Goal: Information Seeking & Learning: Check status

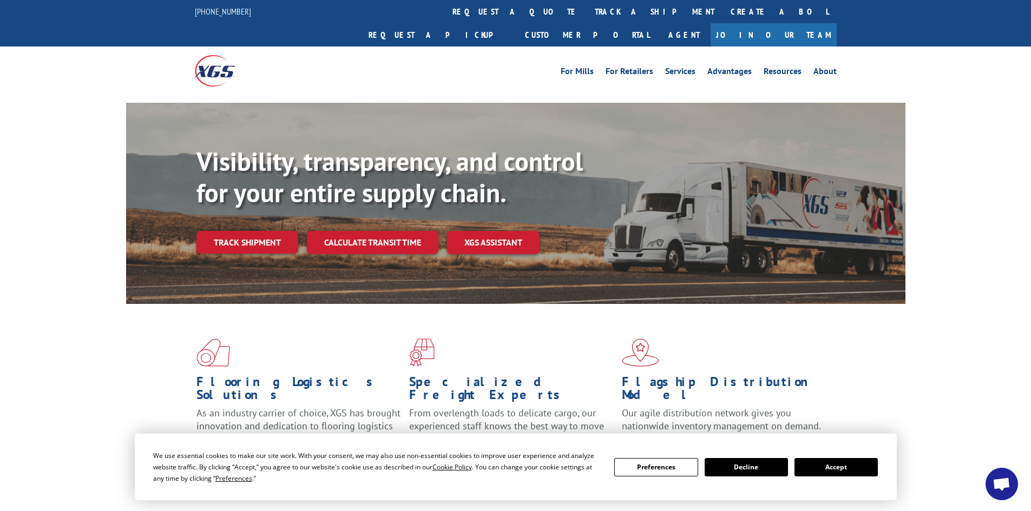
click at [844, 463] on button "Accept" at bounding box center [835, 467] width 83 height 18
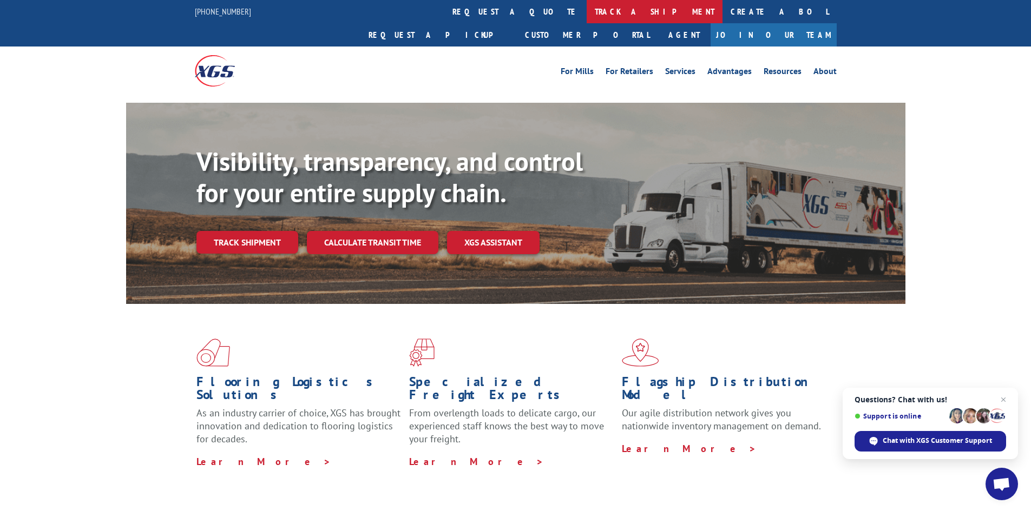
click at [587, 8] on link "track a shipment" at bounding box center [655, 11] width 136 height 23
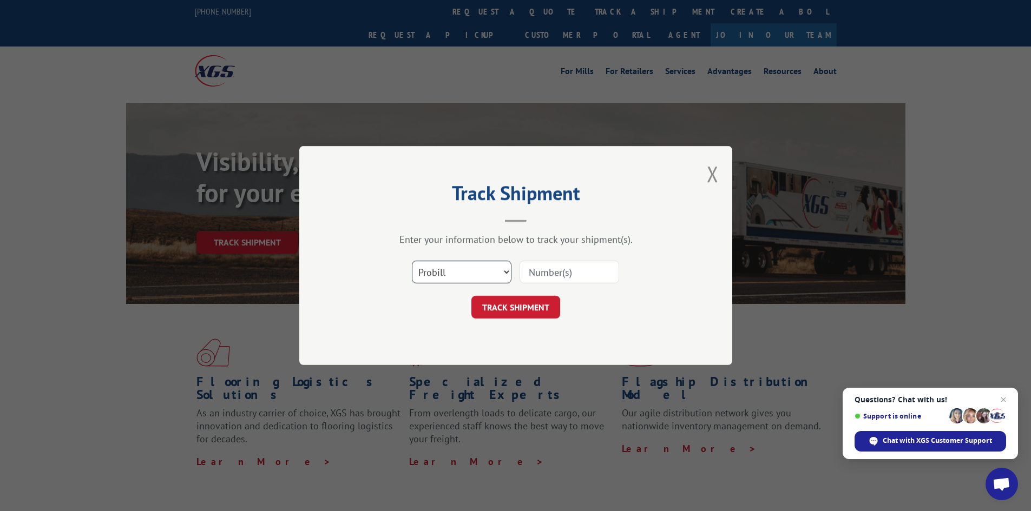
click at [504, 271] on select "Select category... Probill BOL PO" at bounding box center [462, 272] width 100 height 23
select select "bol"
click at [412, 261] on select "Select category... Probill BOL PO" at bounding box center [462, 272] width 100 height 23
click at [524, 276] on input at bounding box center [570, 272] width 100 height 23
paste input "5513823"
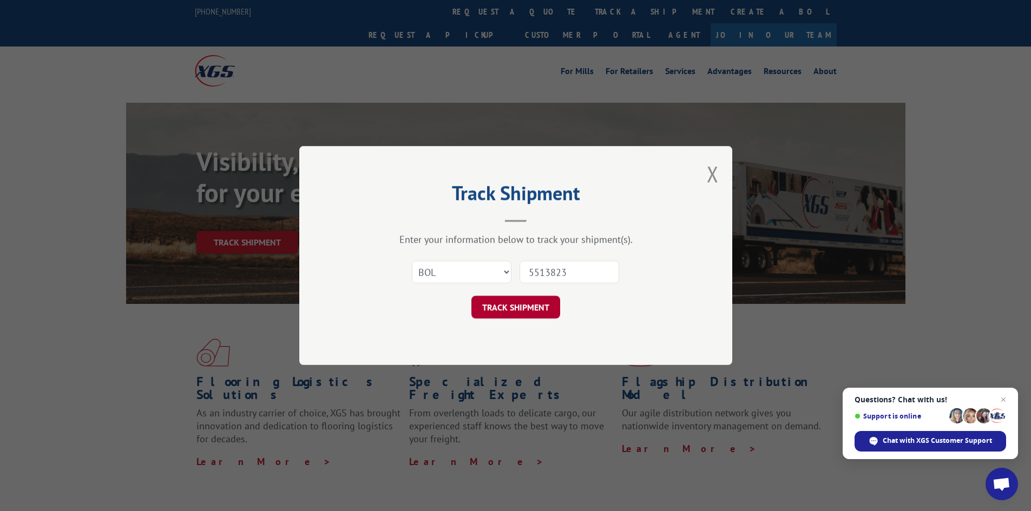
type input "5513823"
click at [524, 307] on button "TRACK SHIPMENT" at bounding box center [515, 307] width 89 height 23
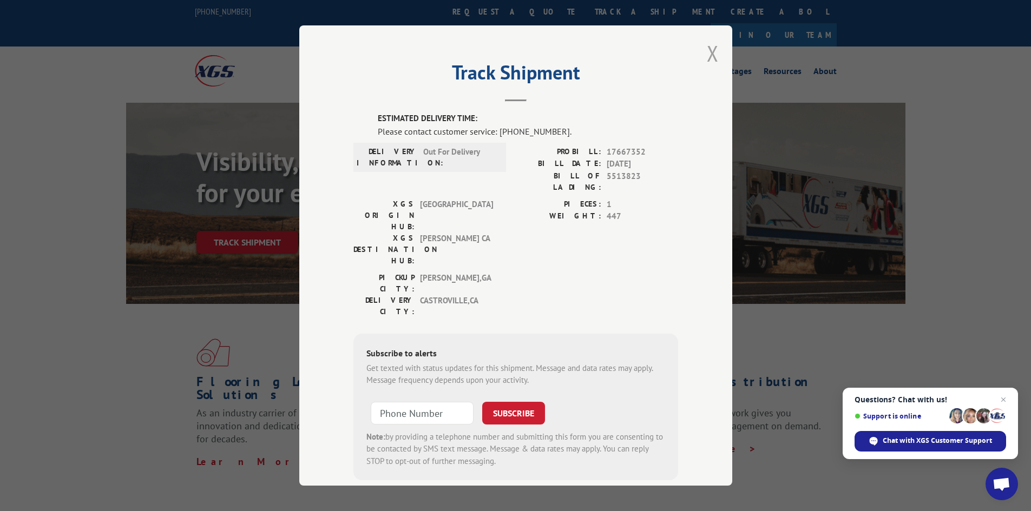
click at [707, 53] on button "Close modal" at bounding box center [713, 53] width 12 height 29
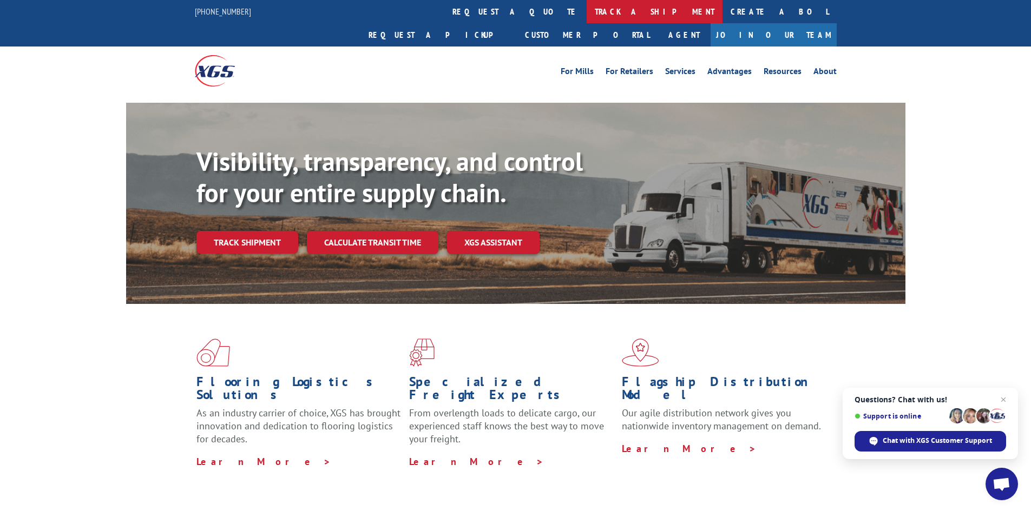
click at [587, 5] on link "track a shipment" at bounding box center [655, 11] width 136 height 23
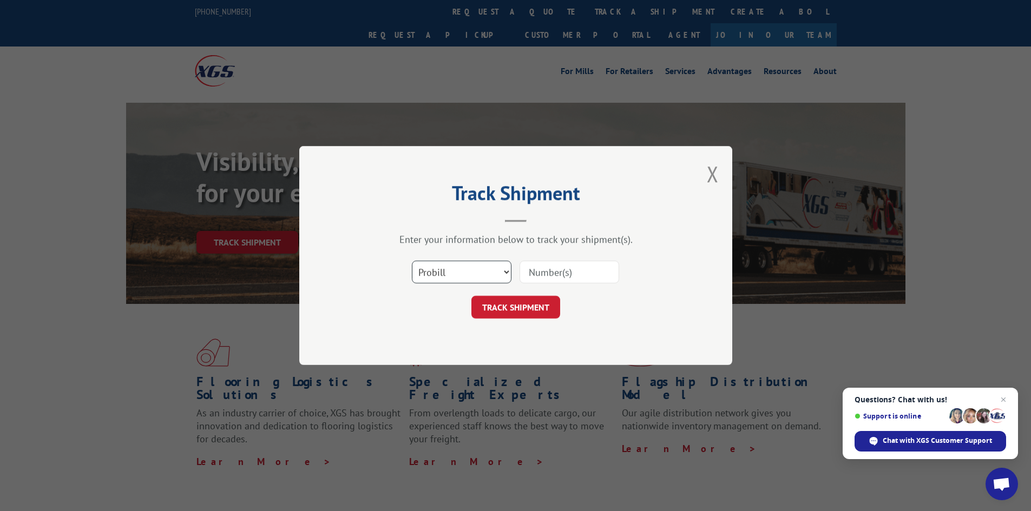
click at [505, 268] on select "Select category... Probill BOL PO" at bounding box center [462, 272] width 100 height 23
select select "bol"
click at [412, 261] on select "Select category... Probill BOL PO" at bounding box center [462, 272] width 100 height 23
click at [526, 277] on input at bounding box center [570, 272] width 100 height 23
paste input "5513851"
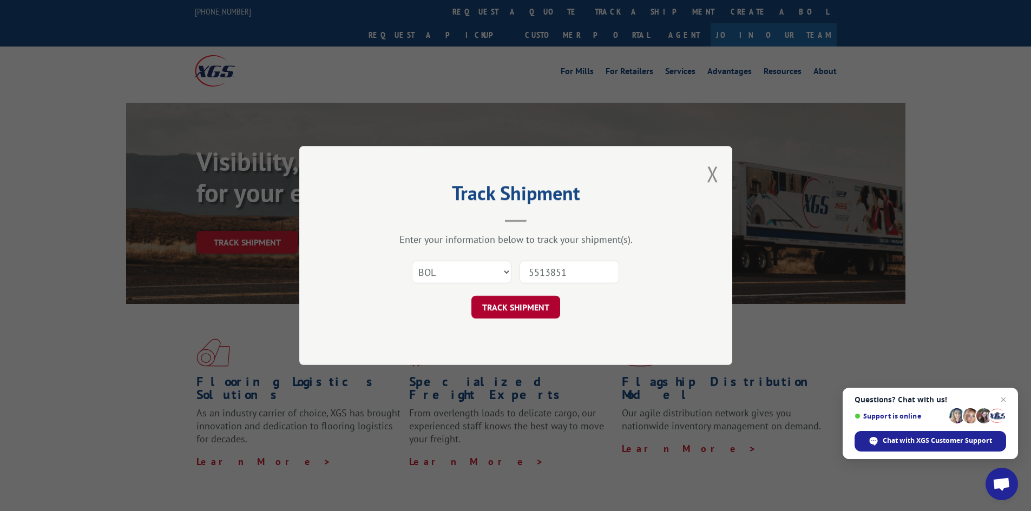
type input "5513851"
click at [516, 306] on button "TRACK SHIPMENT" at bounding box center [515, 307] width 89 height 23
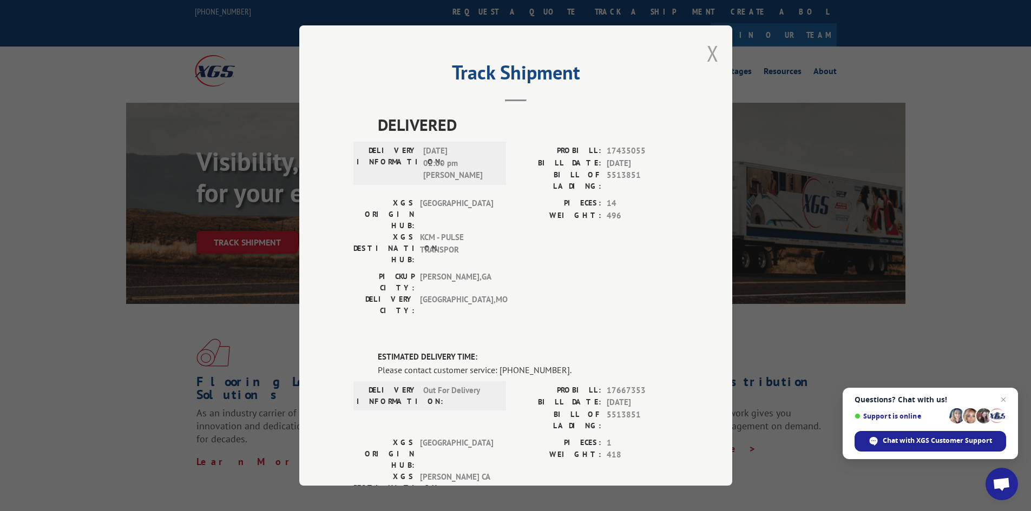
click at [708, 51] on button "Close modal" at bounding box center [713, 53] width 12 height 29
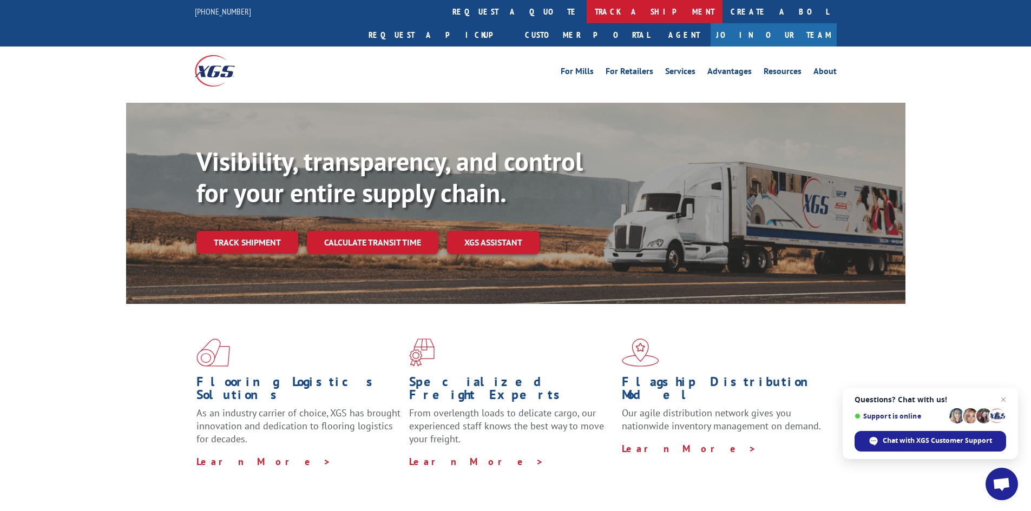
click at [587, 10] on link "track a shipment" at bounding box center [655, 11] width 136 height 23
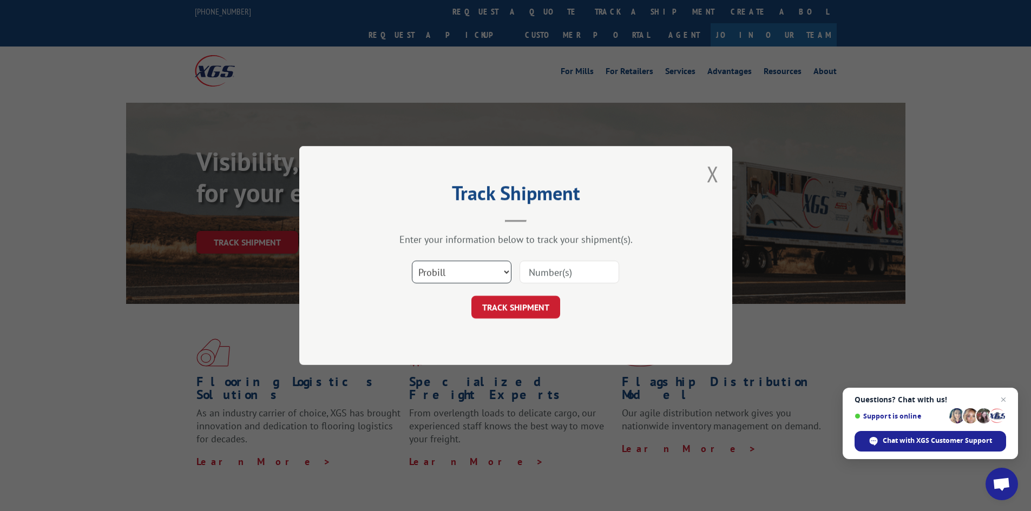
click at [503, 270] on select "Select category... Probill BOL PO" at bounding box center [462, 272] width 100 height 23
select select "bol"
click at [412, 261] on select "Select category... Probill BOL PO" at bounding box center [462, 272] width 100 height 23
click at [526, 274] on input at bounding box center [570, 272] width 100 height 23
paste input "472319"
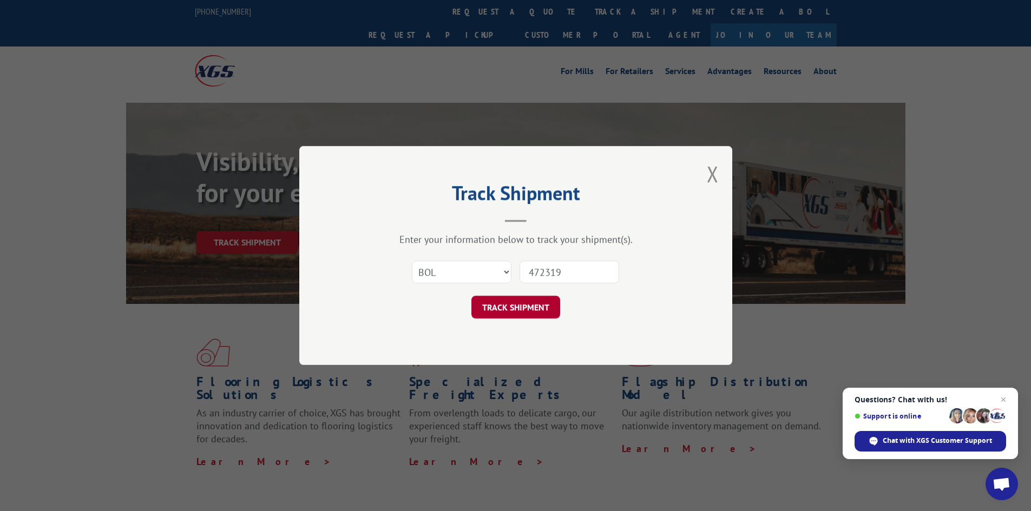
type input "472319"
click at [521, 311] on button "TRACK SHIPMENT" at bounding box center [515, 307] width 89 height 23
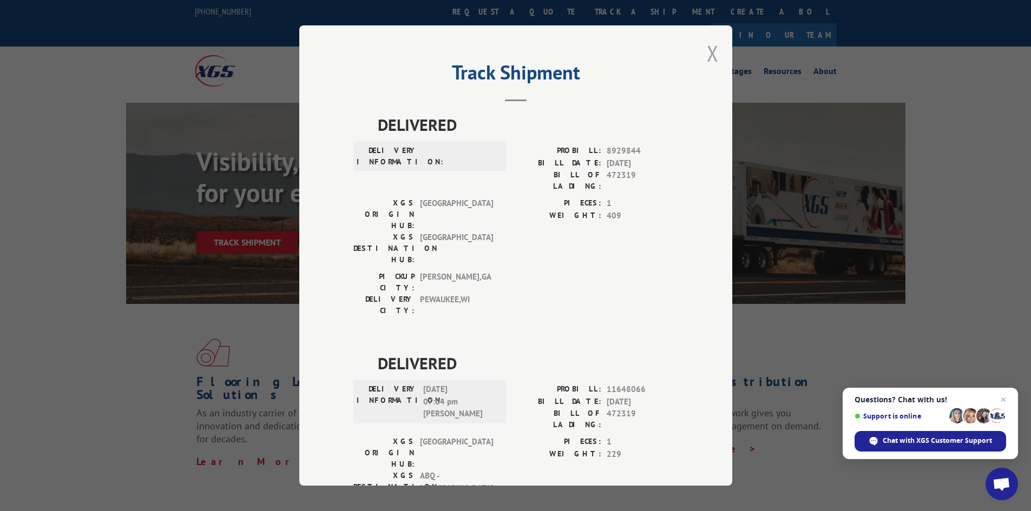
click at [708, 53] on button "Close modal" at bounding box center [713, 53] width 12 height 29
